Goal: Download file/media

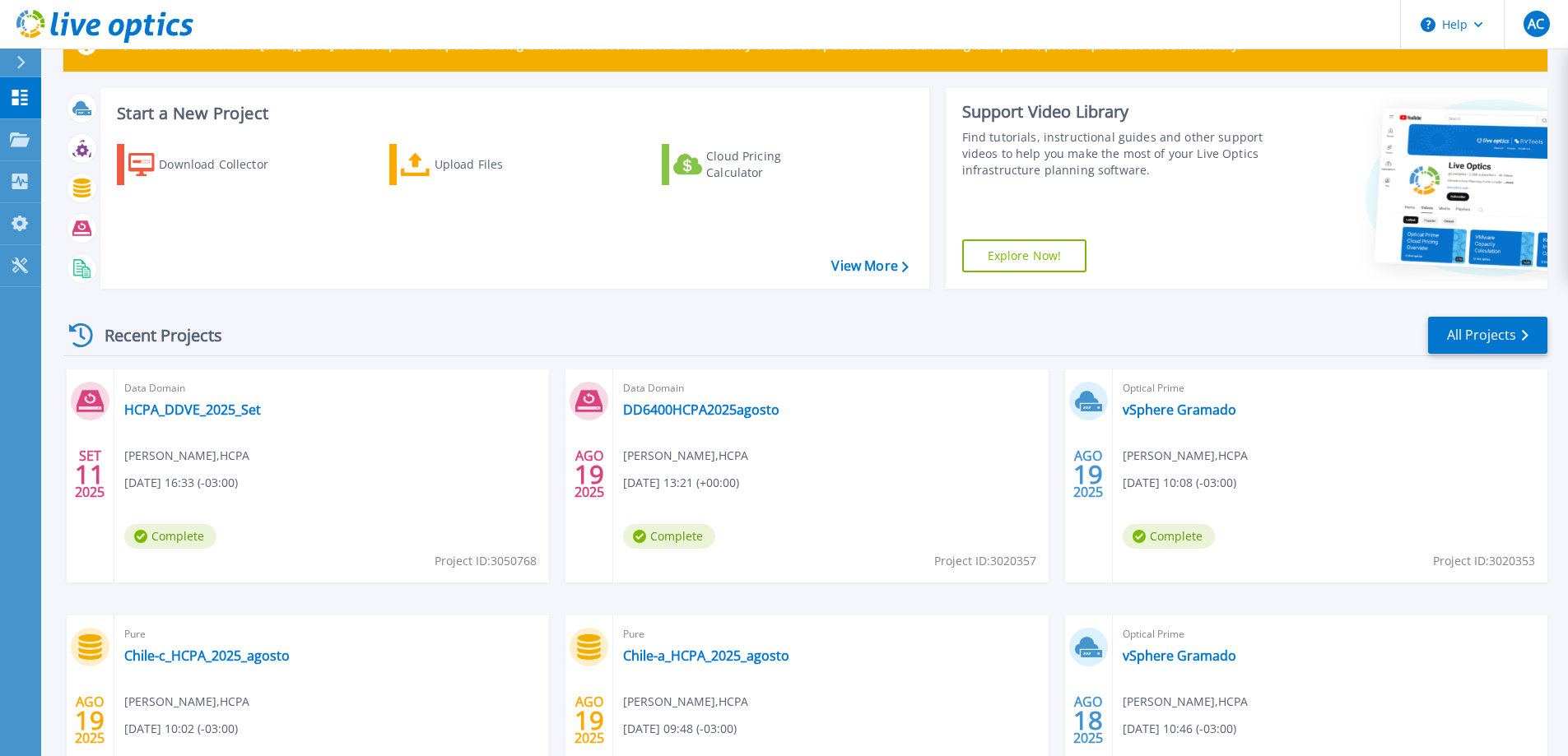
scroll to position [83, 0]
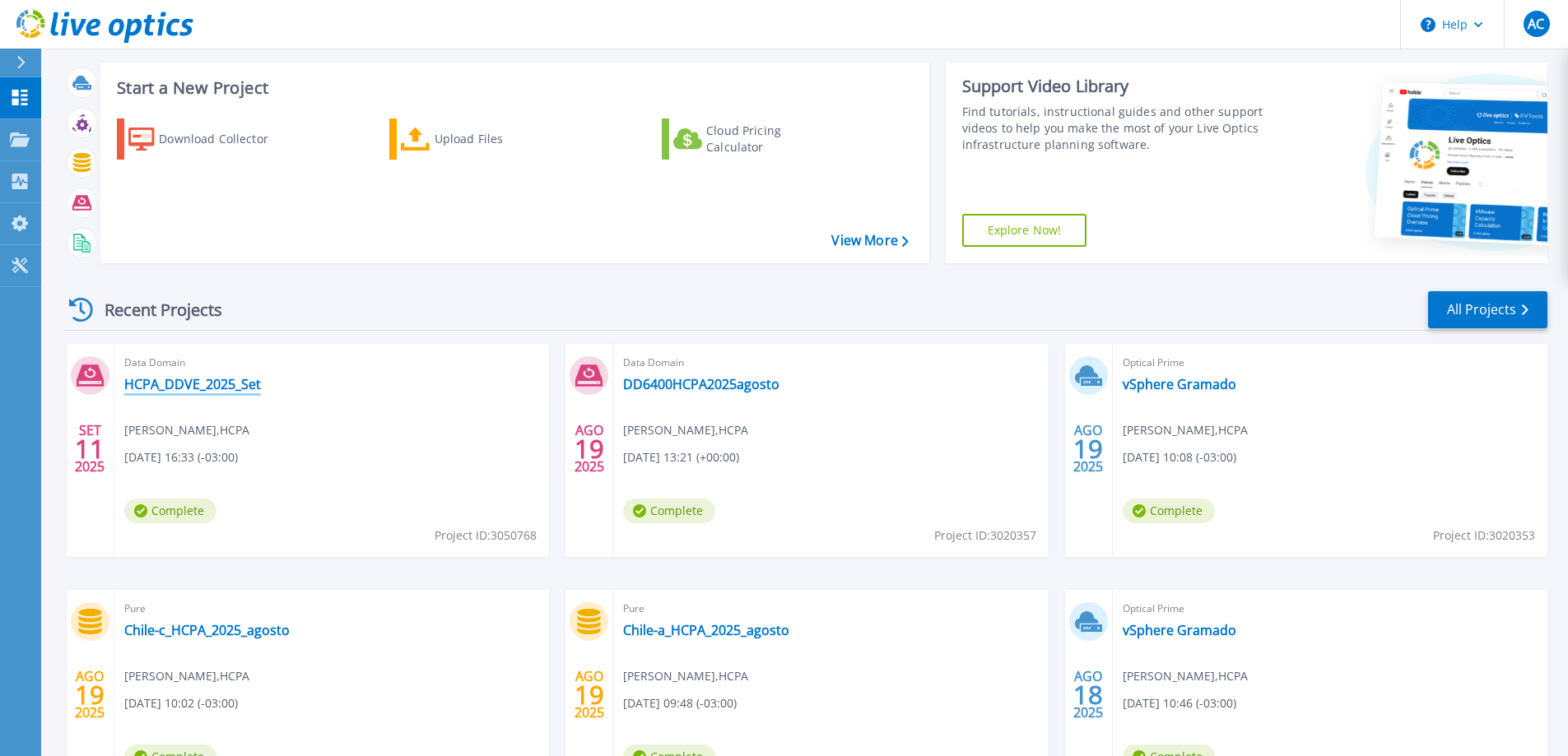
click at [204, 385] on link "HCPA_DDVE_2025_Set" at bounding box center [193, 384] width 136 height 17
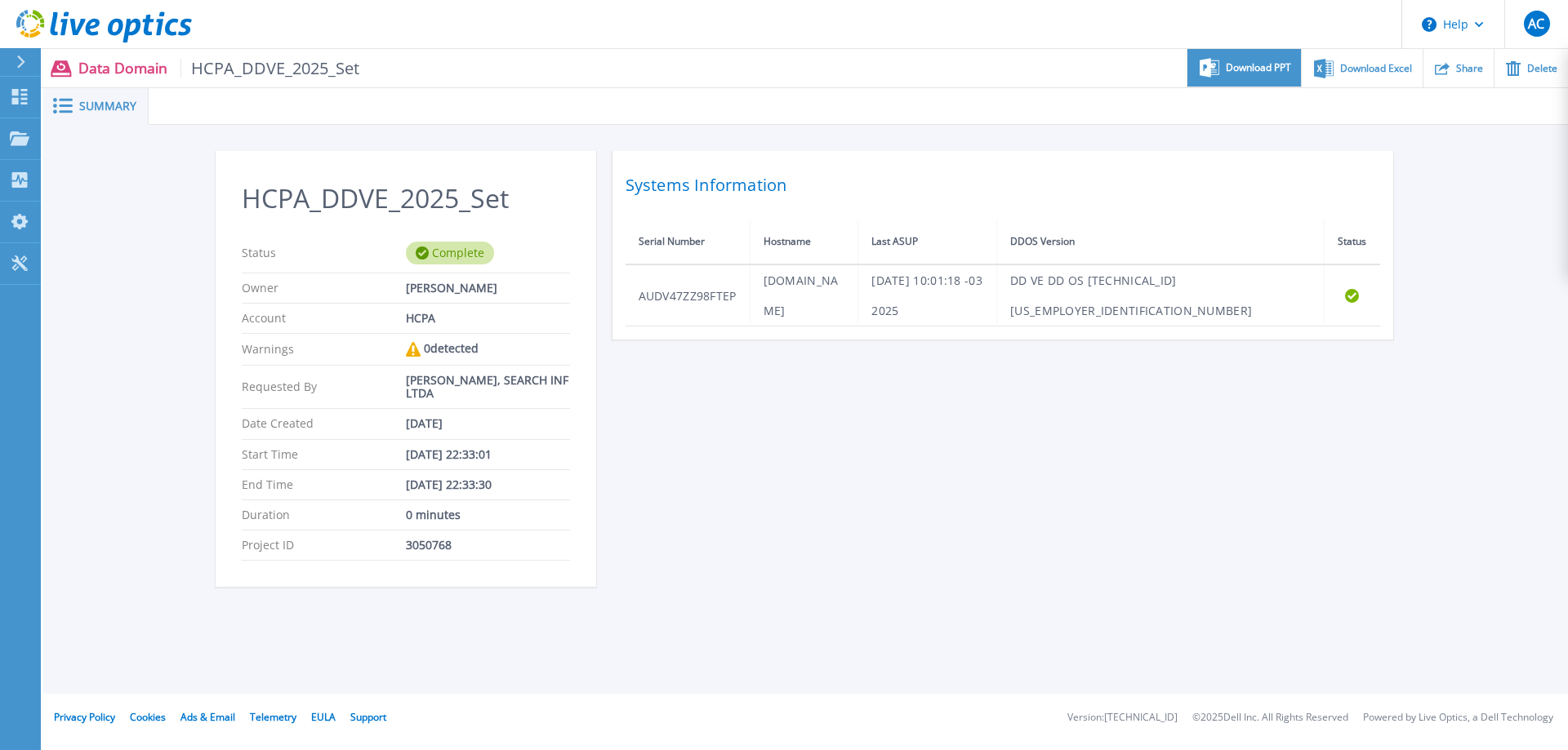
click at [1264, 67] on span "Download PPT" at bounding box center [1258, 68] width 66 height 10
click at [1361, 74] on div "Download Excel" at bounding box center [1361, 69] width 120 height 39
click at [967, 421] on div "HCPA_DDVE_2025_Set Status Complete Owner [PERSON_NAME] Account HCPA Warnings 0 …" at bounding box center [805, 378] width 1181 height 456
